Goal: Task Accomplishment & Management: Manage account settings

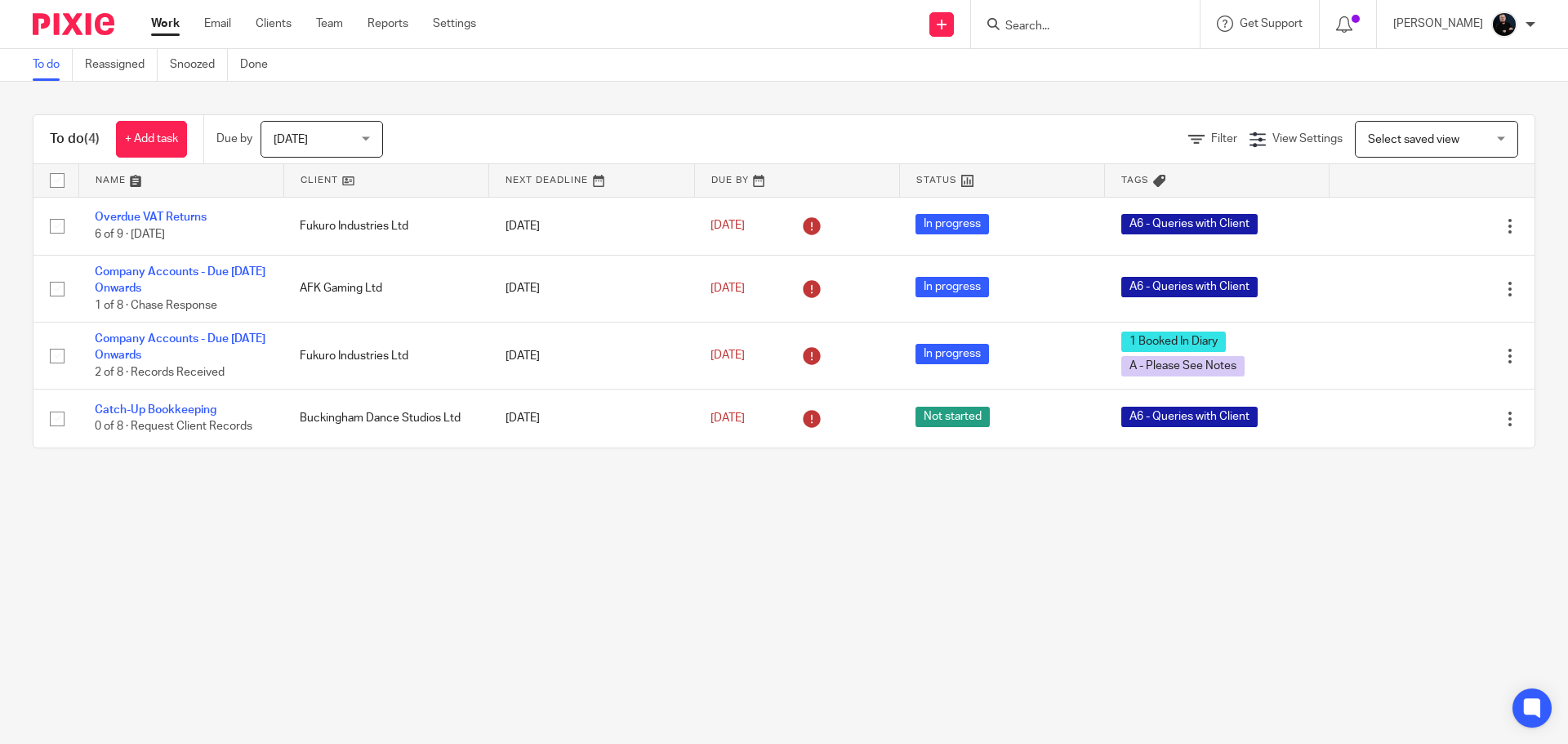
click at [1090, 38] on div at bounding box center [1086, 24] width 229 height 48
click at [1086, 23] on input "Search" at bounding box center [1077, 27] width 147 height 14
click at [334, 27] on link "Team" at bounding box center [329, 23] width 27 height 16
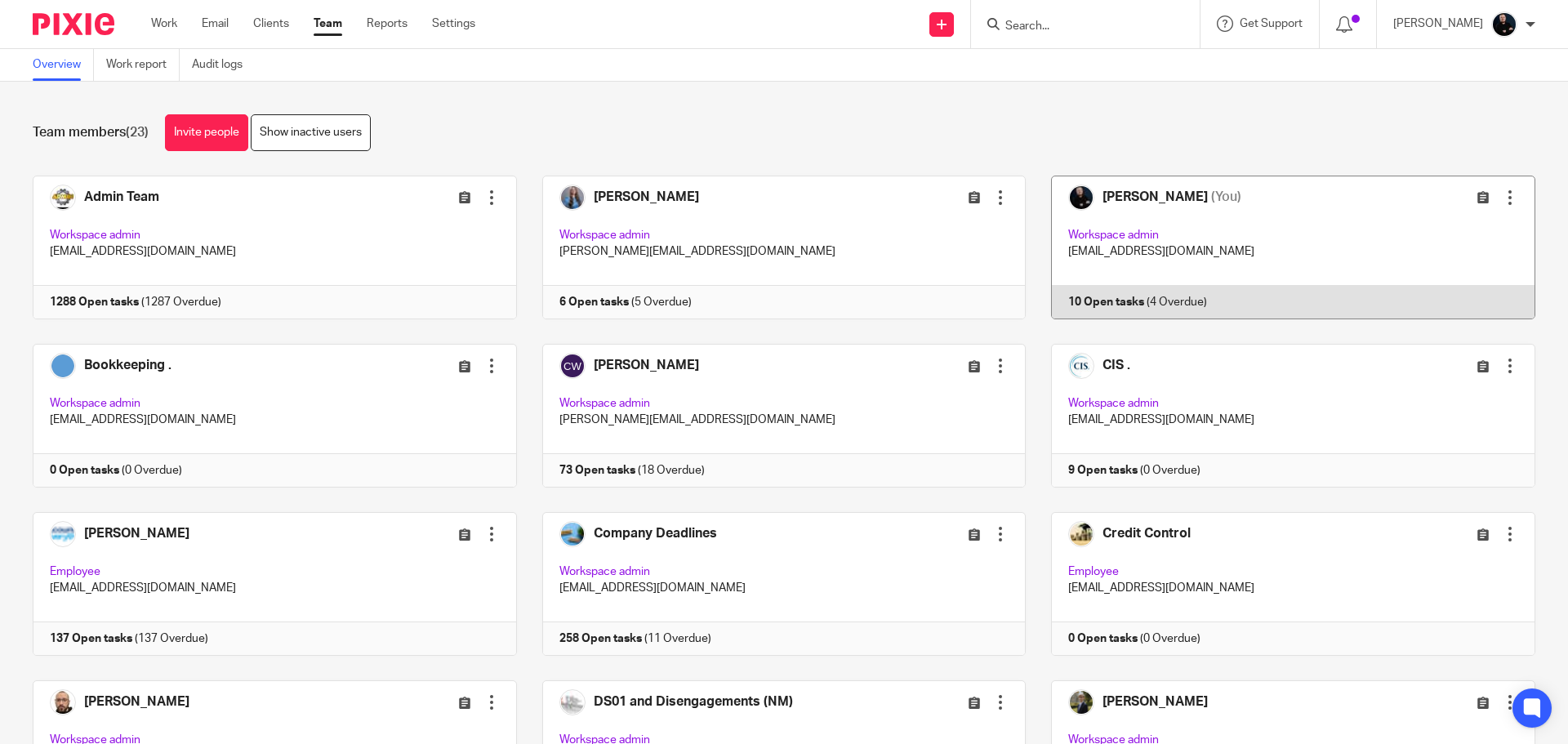
click at [1109, 198] on link at bounding box center [1281, 247] width 510 height 144
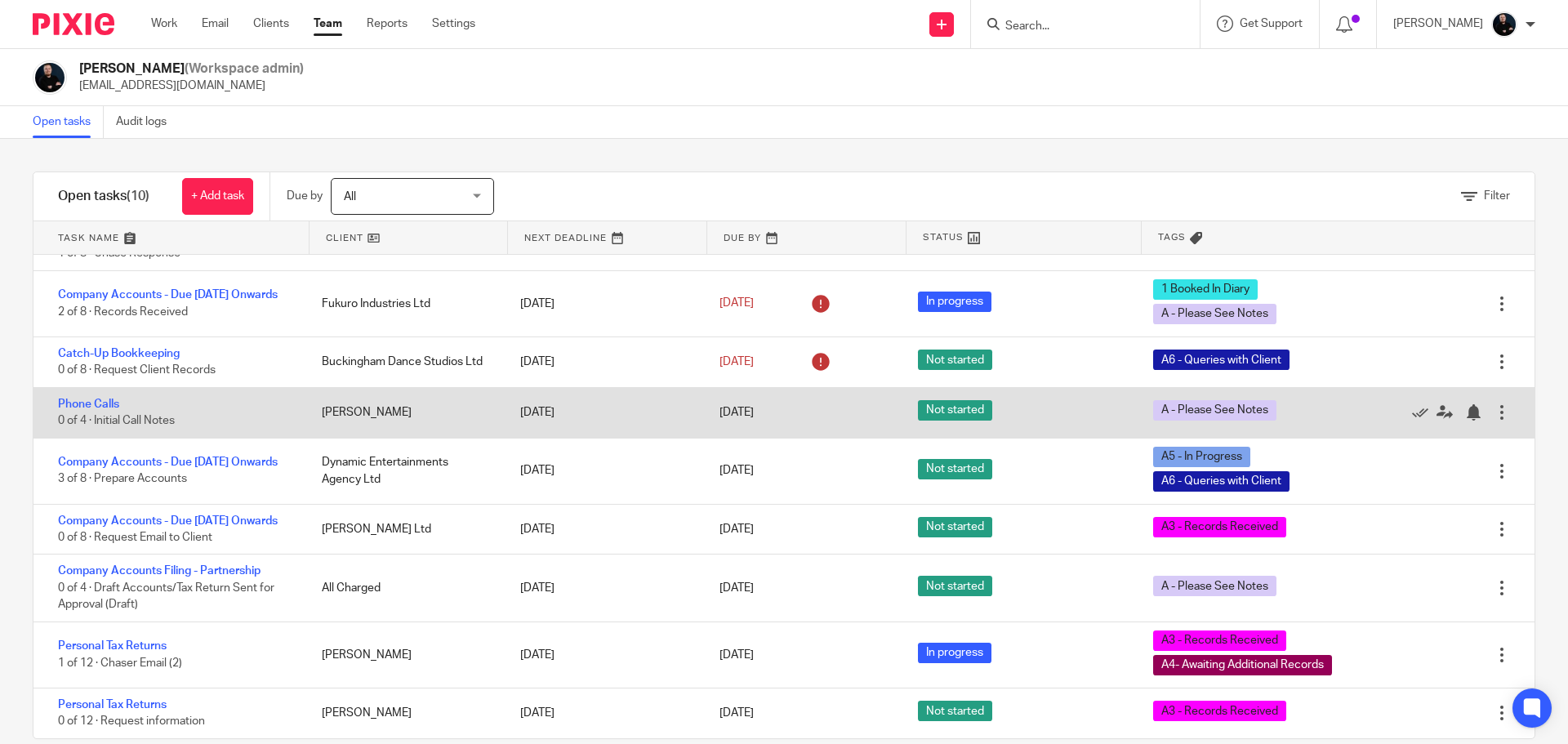
scroll to position [120, 0]
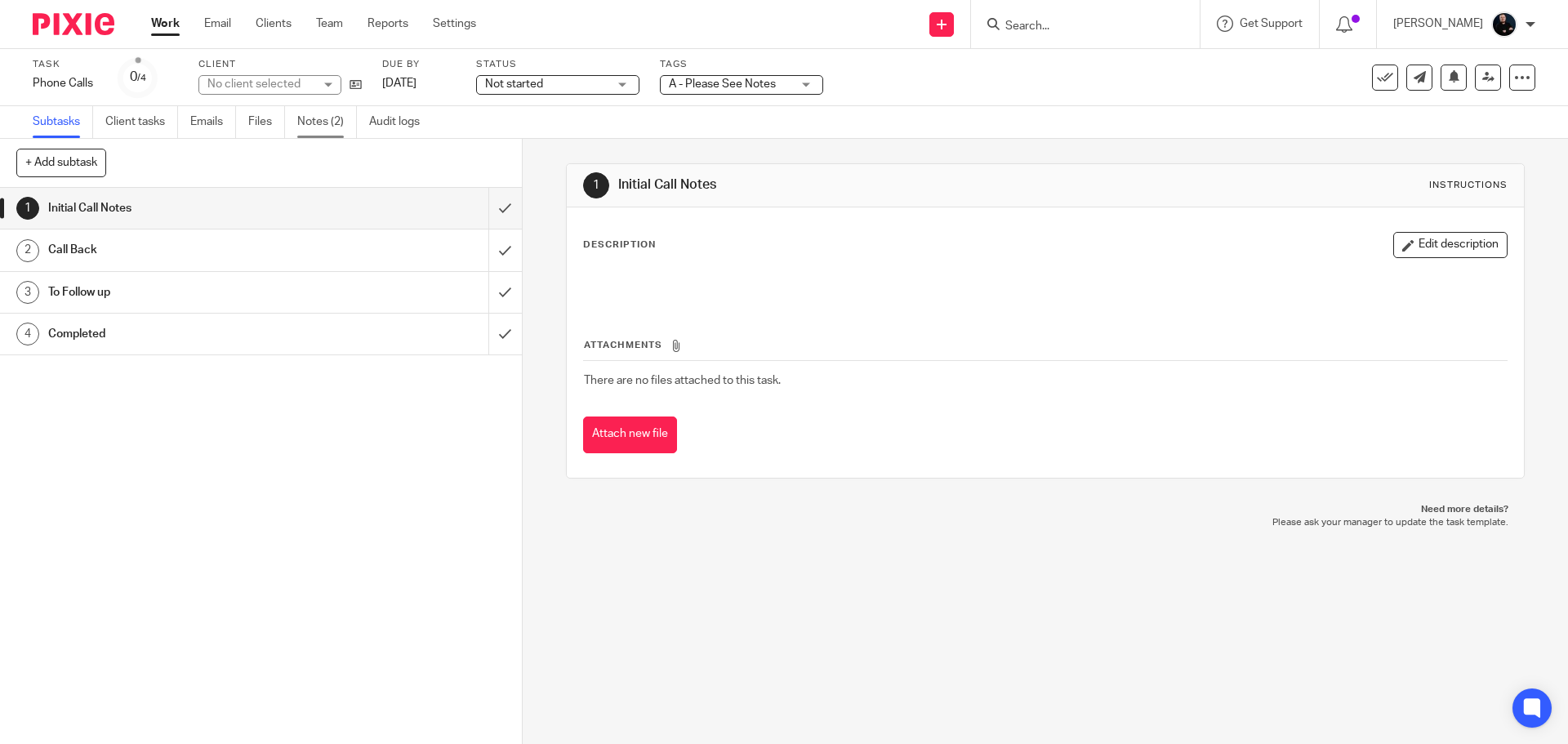
click at [319, 126] on link "Notes (2)" at bounding box center [326, 123] width 60 height 32
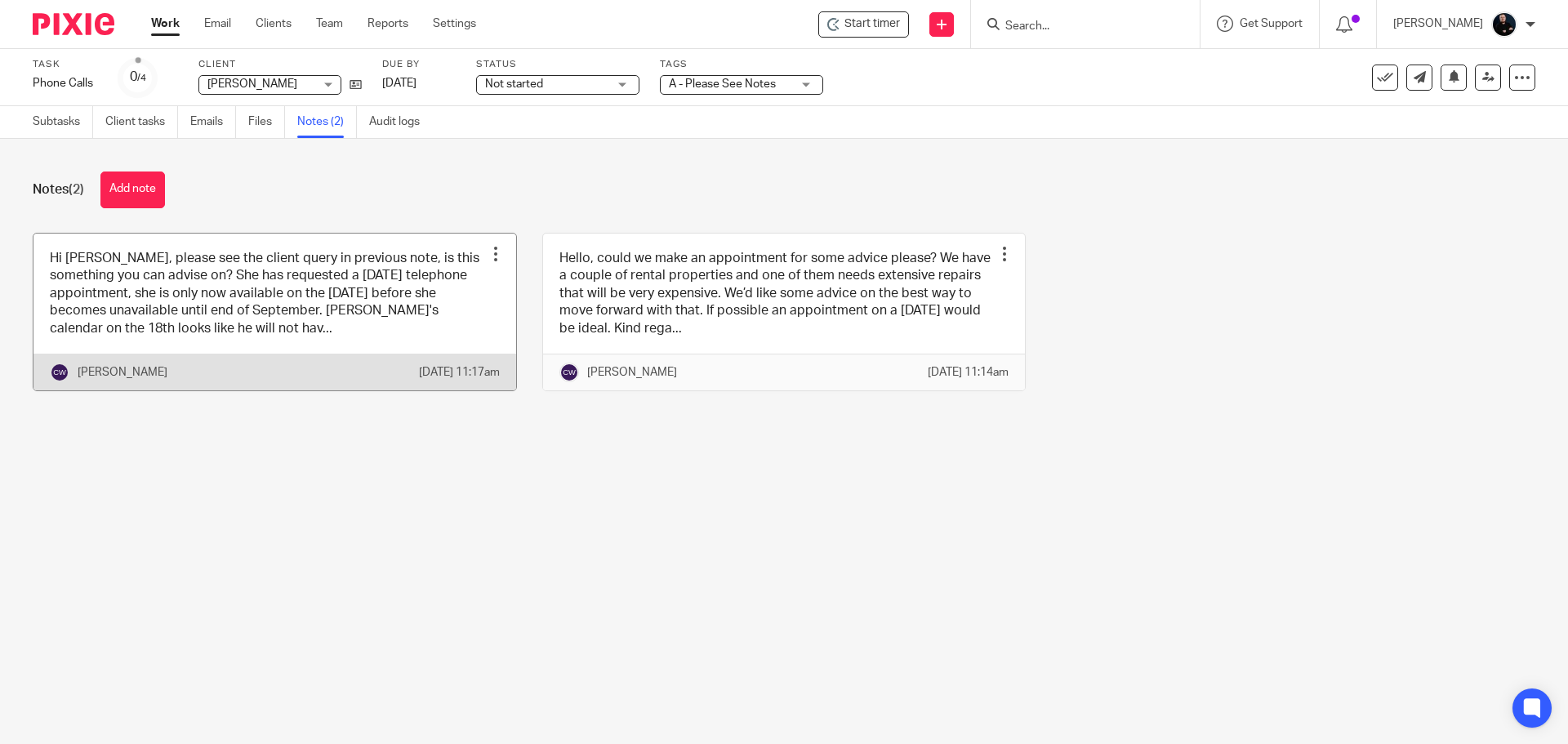
click at [281, 316] on link at bounding box center [275, 311] width 483 height 156
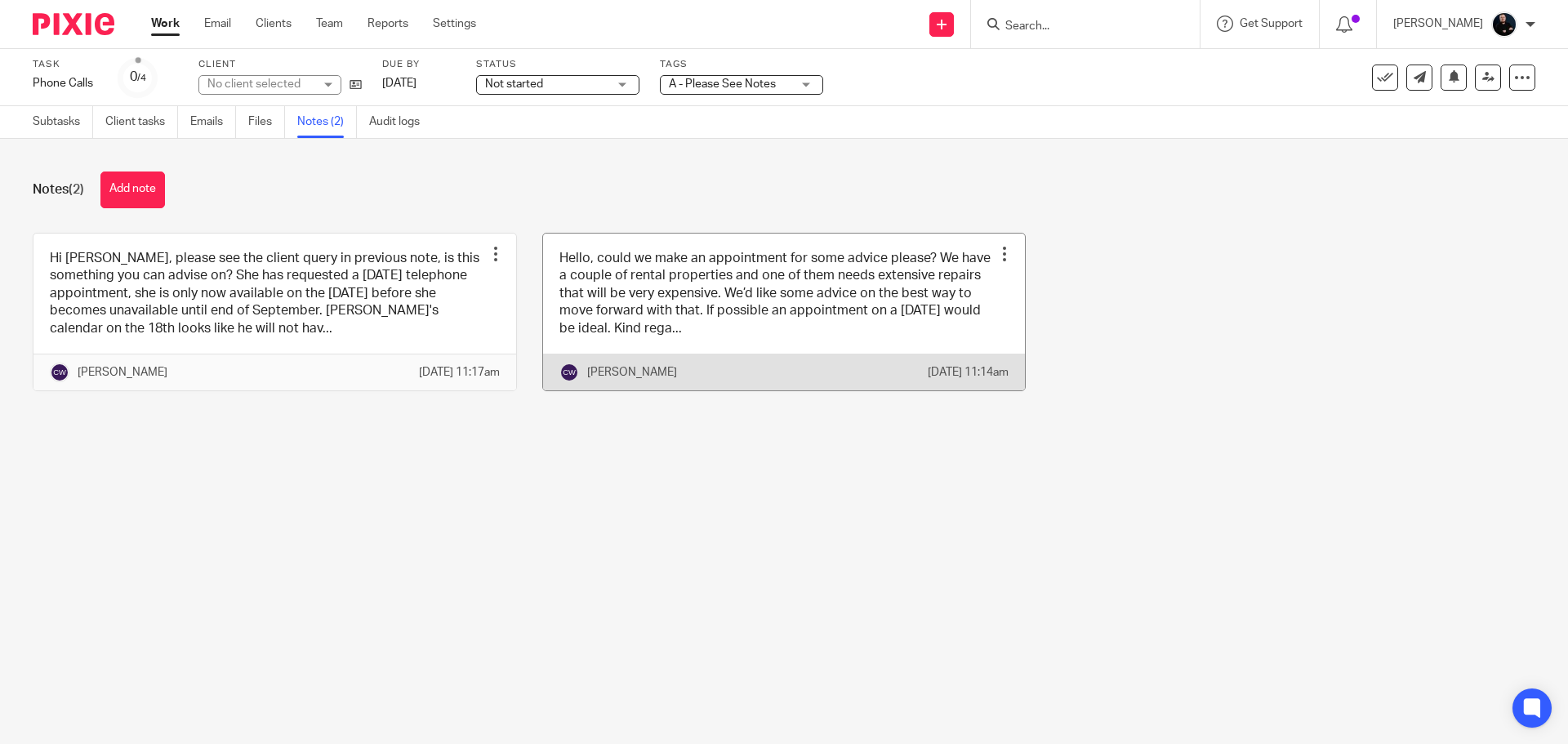
click at [840, 310] on link at bounding box center [784, 311] width 483 height 156
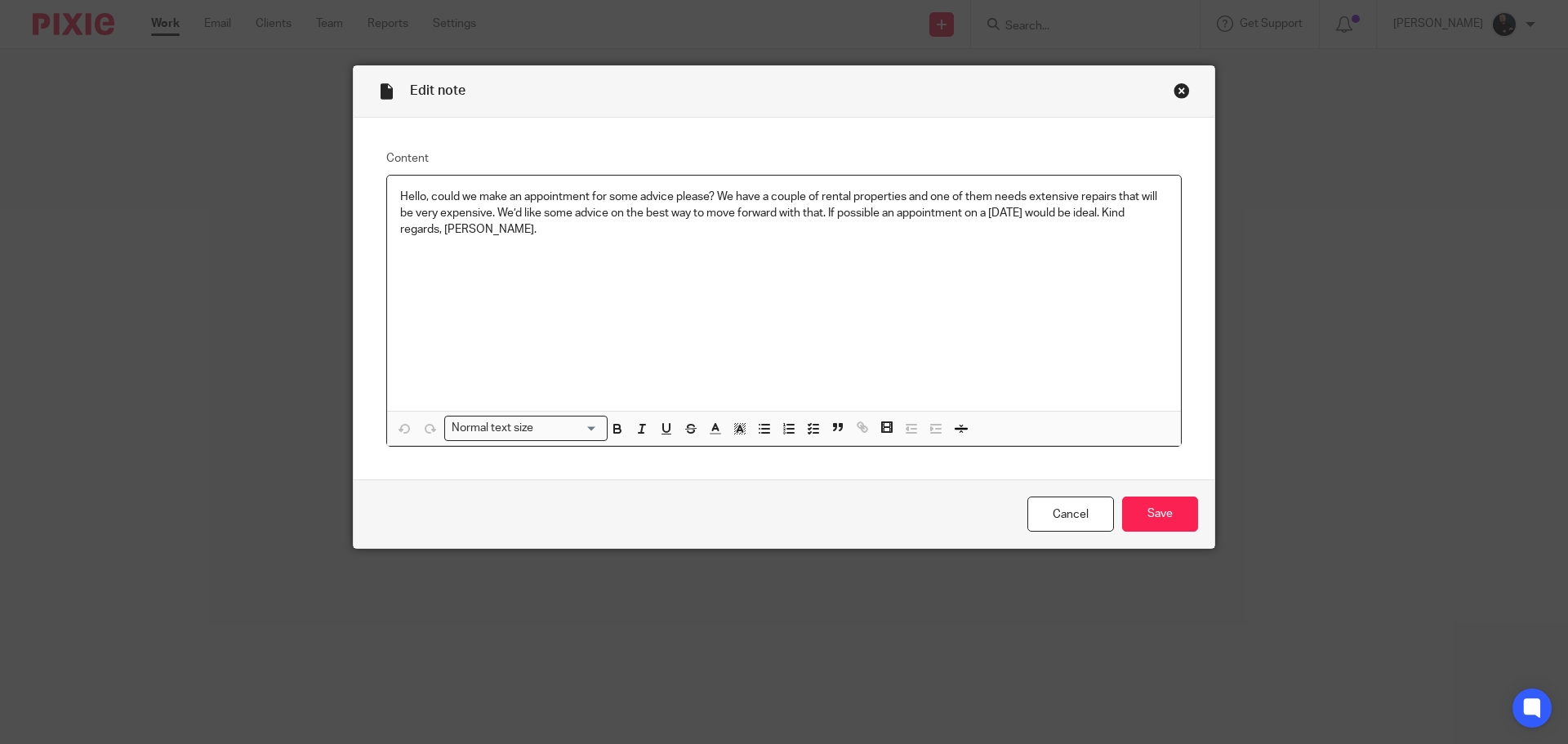
click at [571, 239] on div "Hello, could we make an appointment for some advice please? We have a couple of…" at bounding box center [784, 292] width 794 height 235
click at [1175, 89] on div "Close this dialog window" at bounding box center [1182, 90] width 16 height 16
